Goal: Navigation & Orientation: Find specific page/section

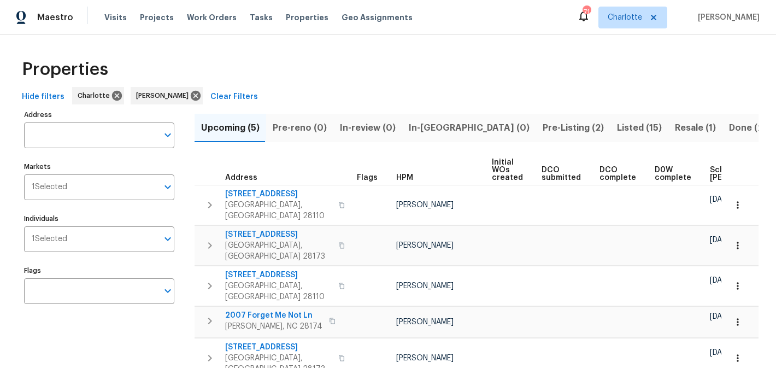
click at [543, 128] on span "Pre-Listing (2)" at bounding box center [573, 127] width 61 height 15
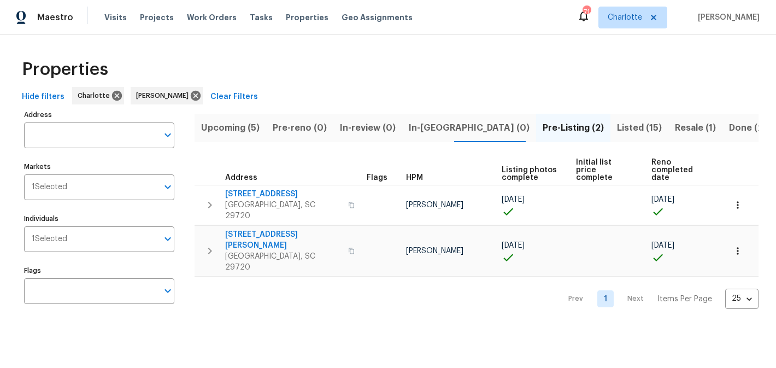
click at [617, 131] on span "Listed (15)" at bounding box center [639, 127] width 45 height 15
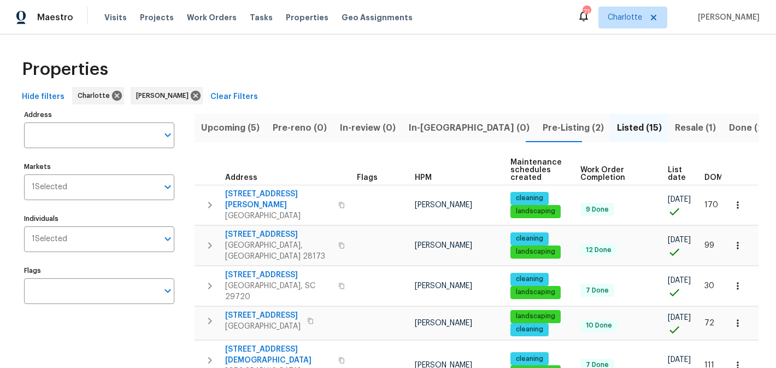
click at [675, 132] on span "Resale (1)" at bounding box center [695, 127] width 41 height 15
